Goal: Transaction & Acquisition: Purchase product/service

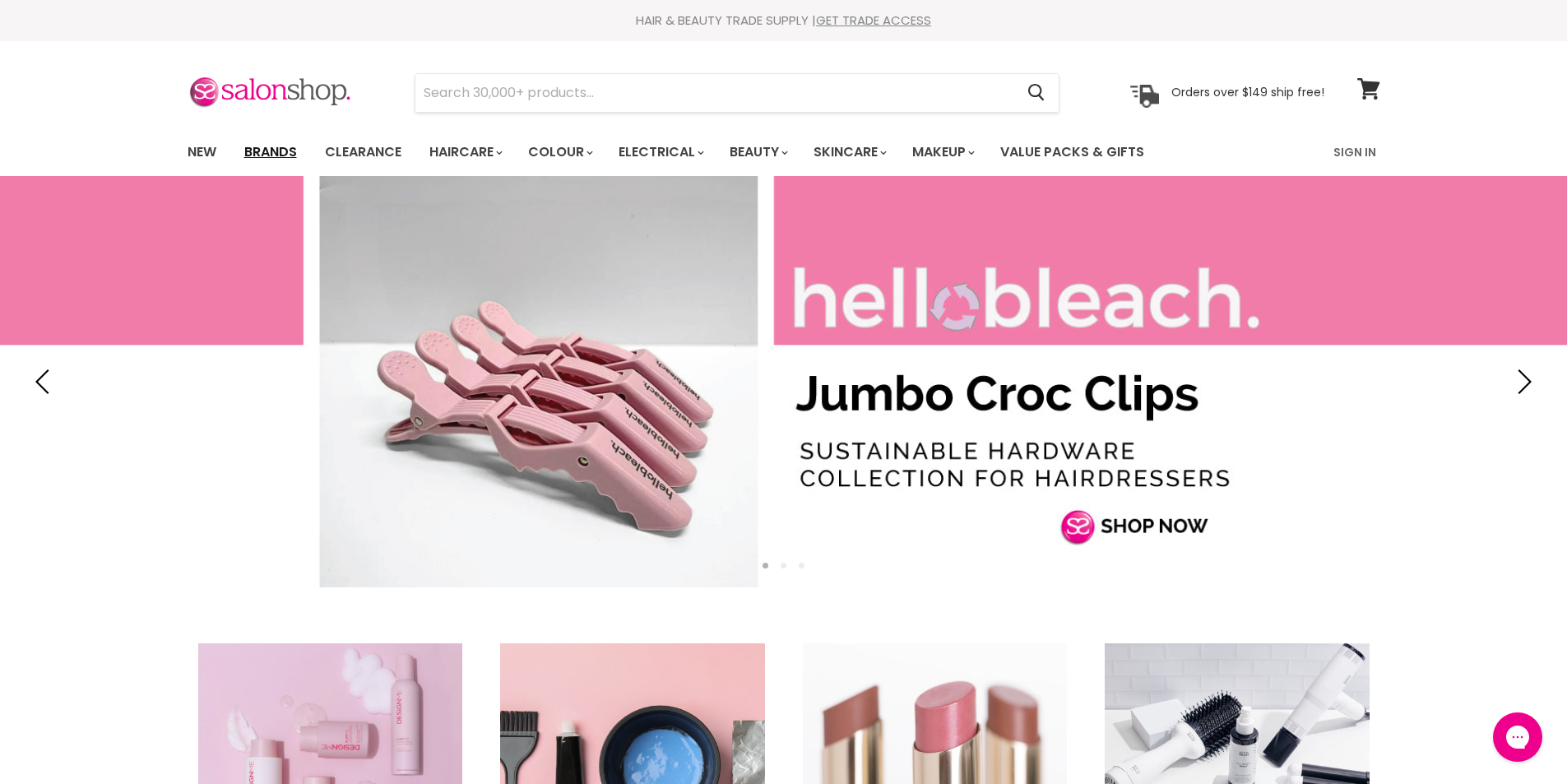
click at [280, 145] on link "Brands" at bounding box center [271, 152] width 78 height 34
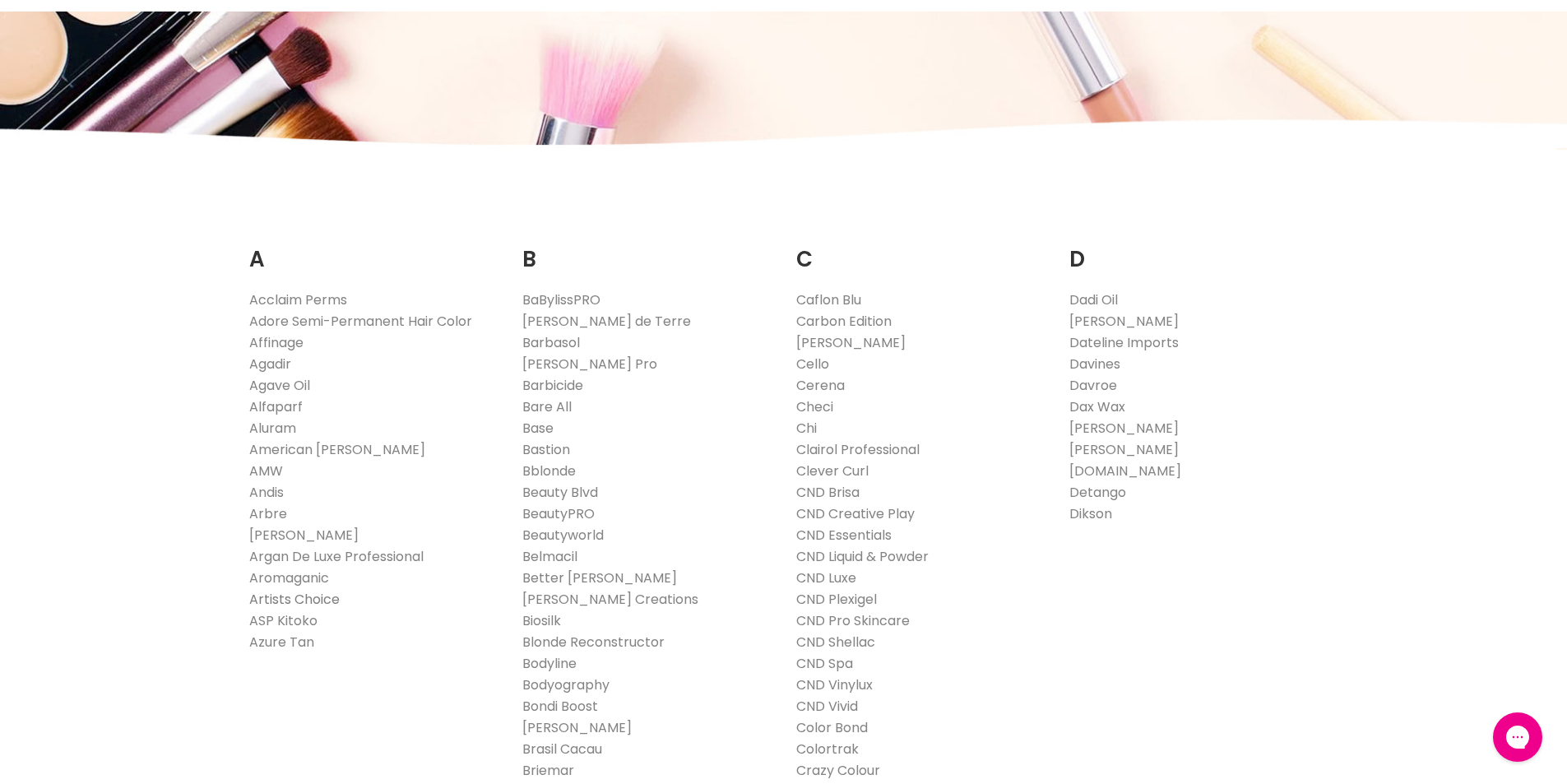
click at [316, 599] on link "Artists Choice" at bounding box center [294, 599] width 90 height 19
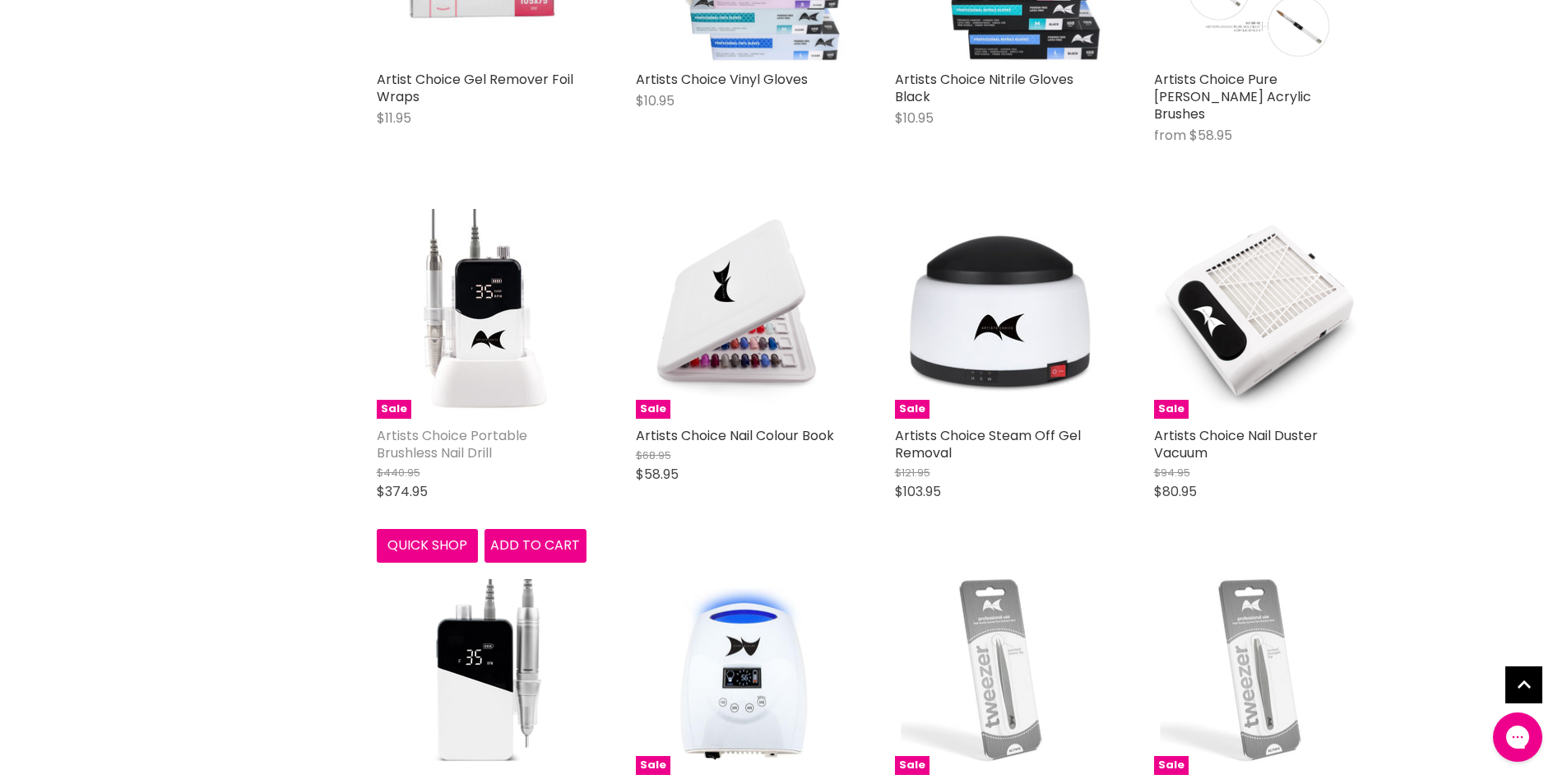
scroll to position [1973, 0]
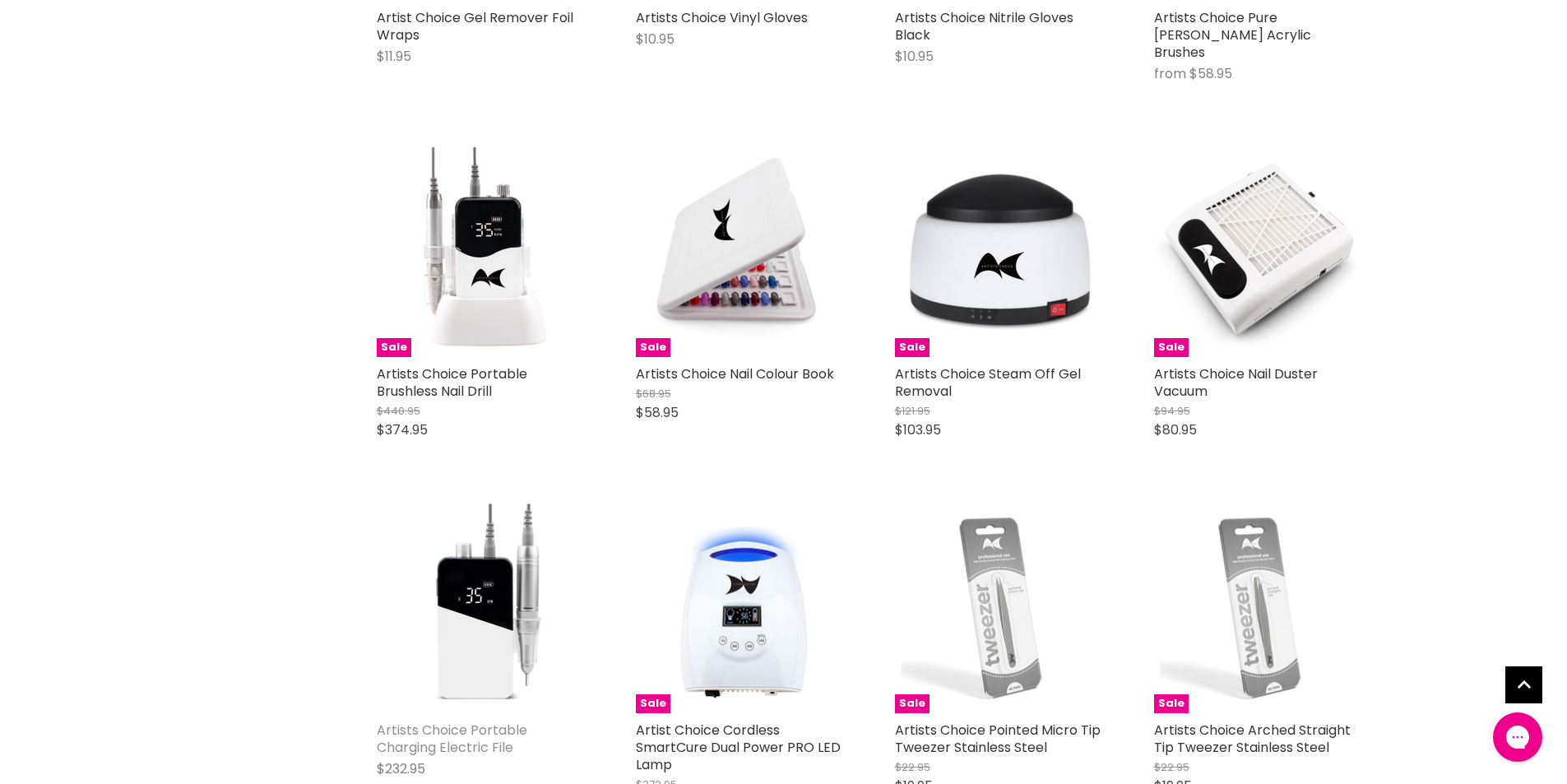
click at [465, 721] on link "Artists Choice Portable Charging Electric File" at bounding box center [452, 738] width 150 height 36
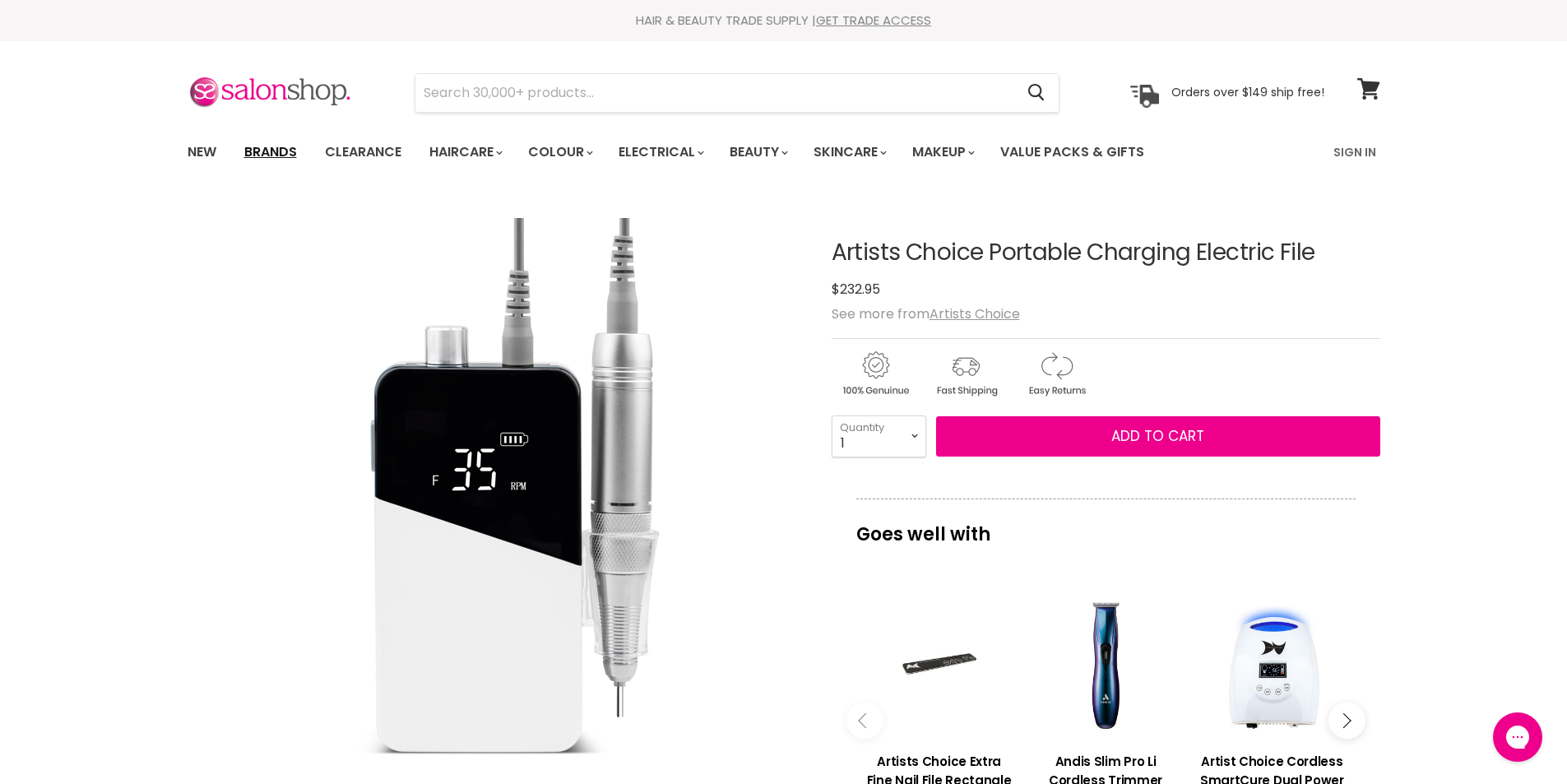
click at [288, 148] on link "Brands" at bounding box center [271, 152] width 78 height 34
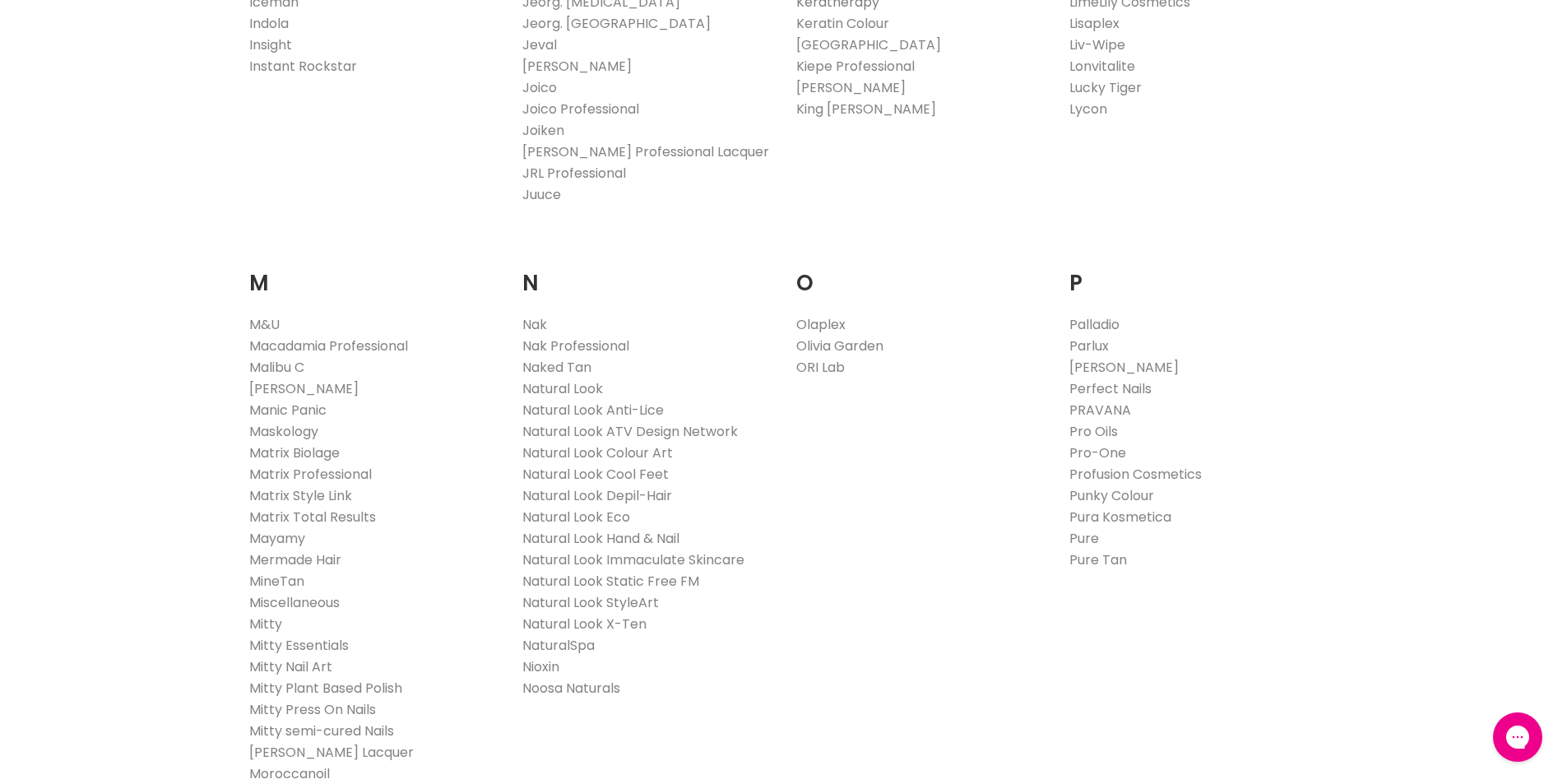
scroll to position [1645, 0]
click at [581, 362] on link "Naked Tan" at bounding box center [556, 362] width 69 height 19
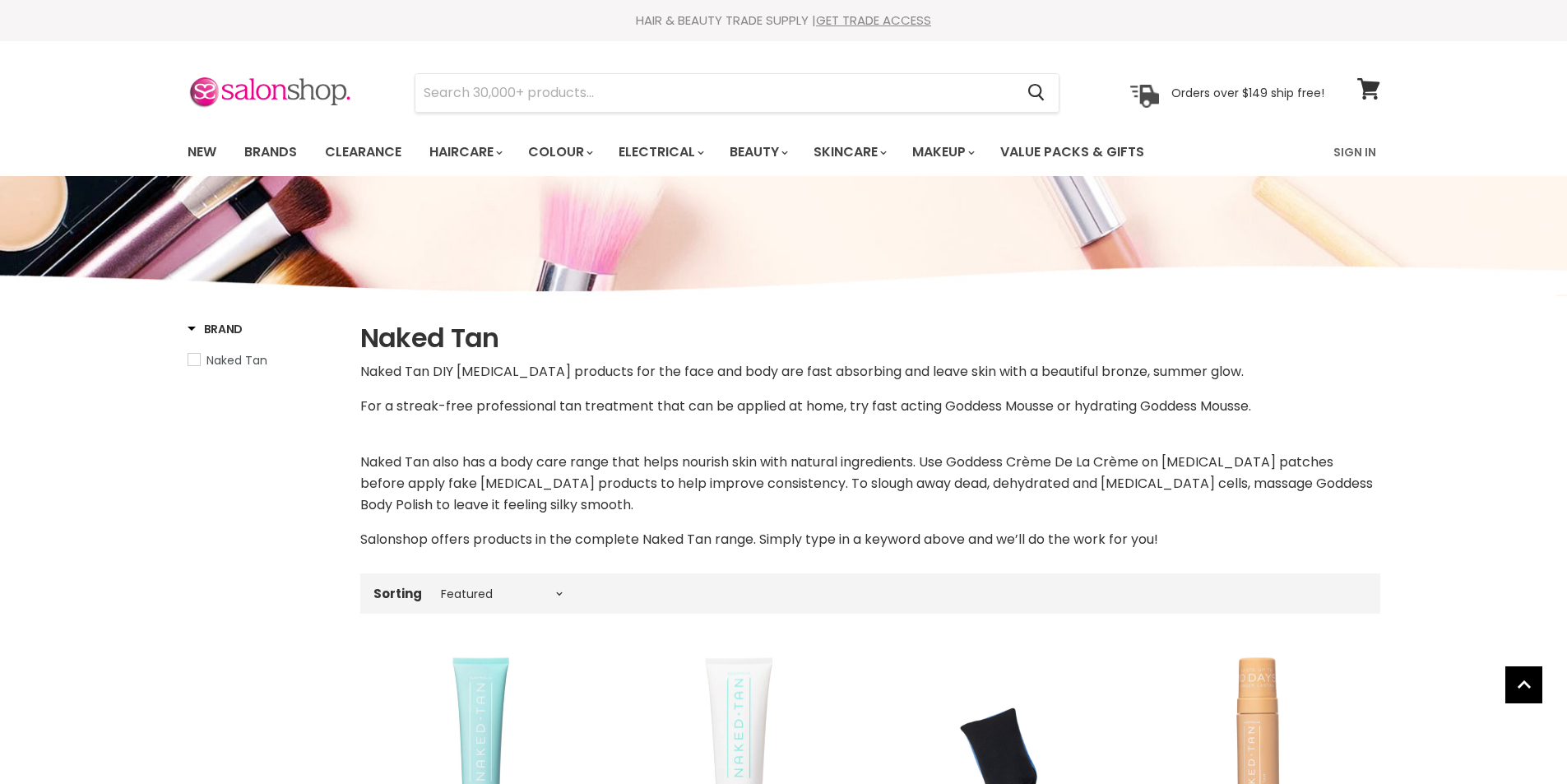
select select "manual"
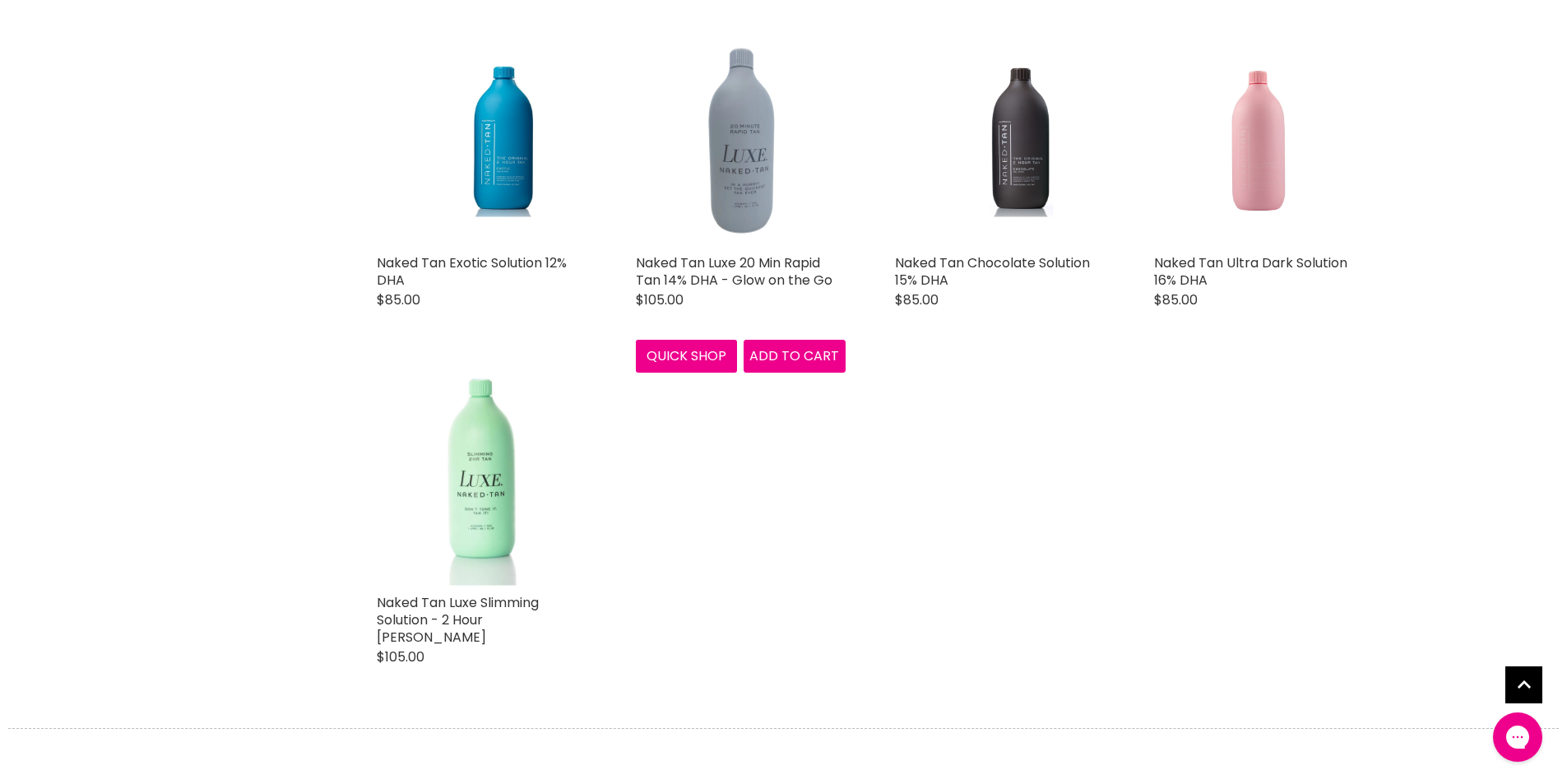
scroll to position [1645, 0]
